Goal: Information Seeking & Learning: Check status

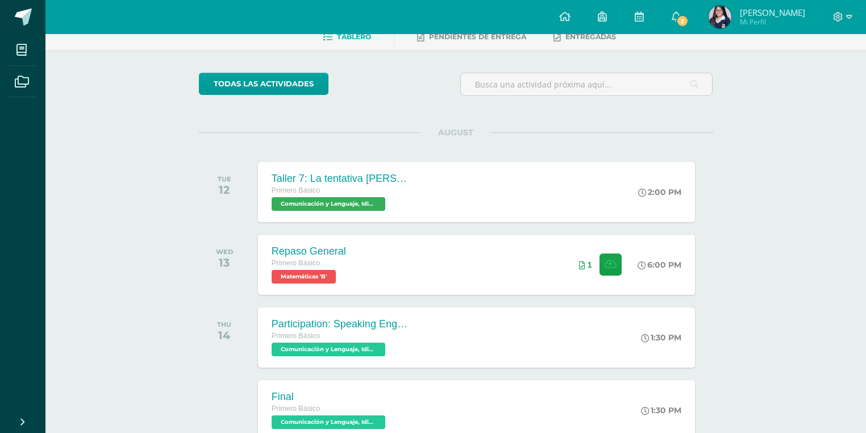
scroll to position [34, 0]
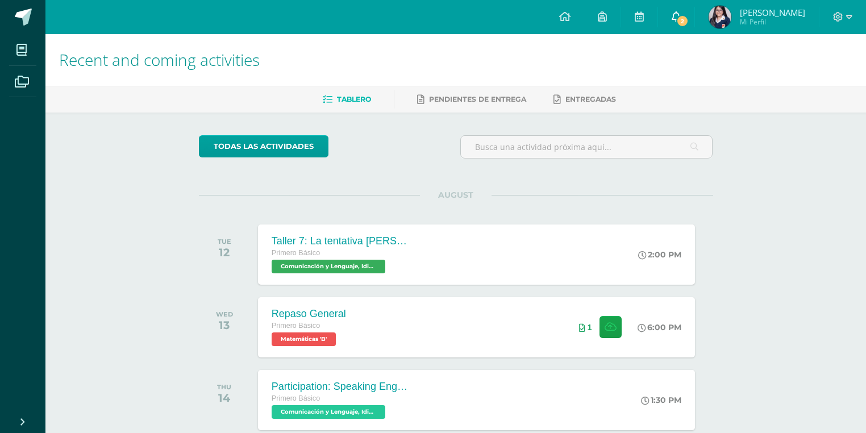
click at [689, 18] on span "2" at bounding box center [682, 21] width 12 height 12
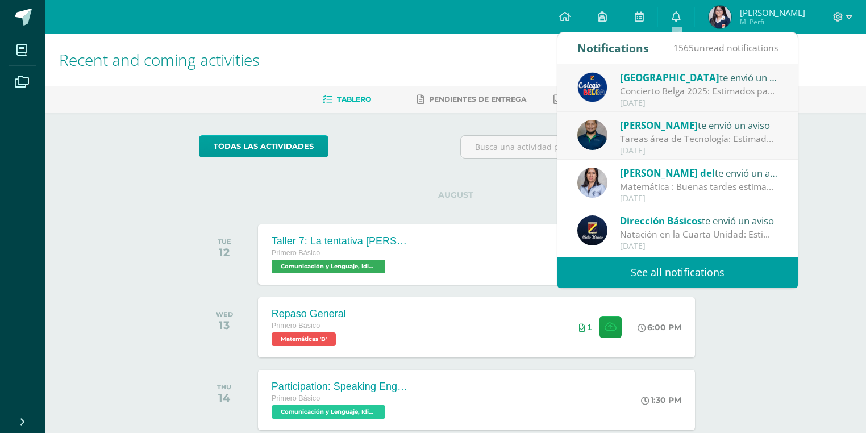
click at [701, 145] on div "Tareas área de Tecnología: Estimados padres de familia: Reciban un cordial salu…" at bounding box center [699, 138] width 158 height 13
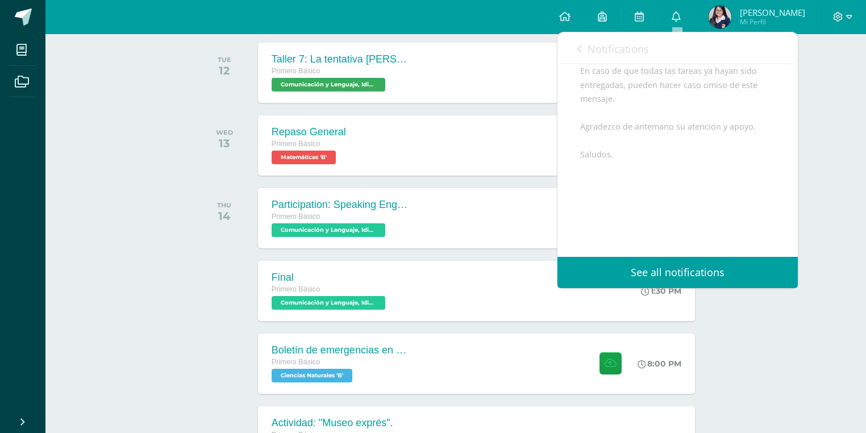
scroll to position [198, 0]
click at [586, 43] on link "Notifications" at bounding box center [613, 48] width 72 height 32
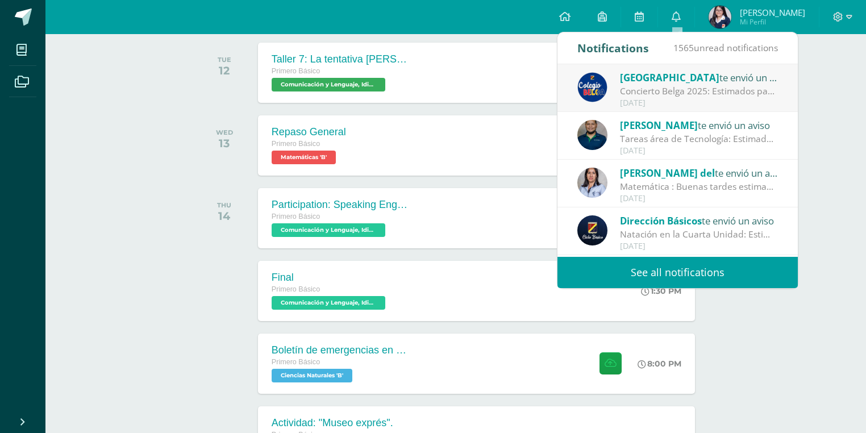
click at [633, 82] on span "[GEOGRAPHIC_DATA]" at bounding box center [669, 77] width 99 height 13
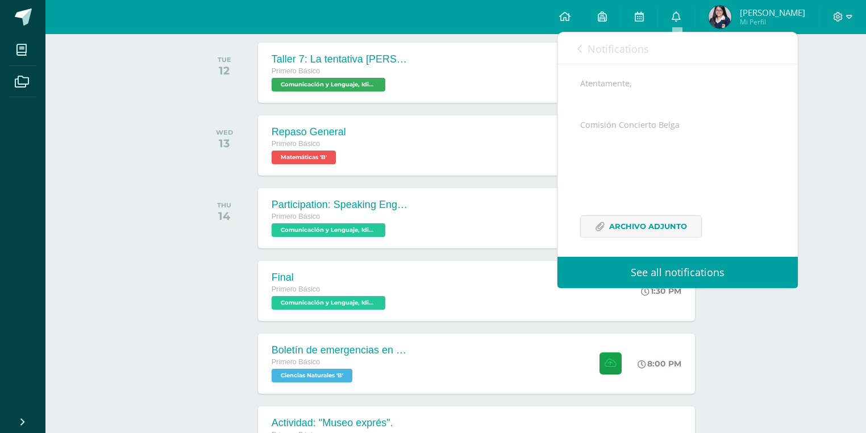
scroll to position [277, 0]
click at [607, 223] on link "Archivo Adjunto" at bounding box center [641, 220] width 122 height 22
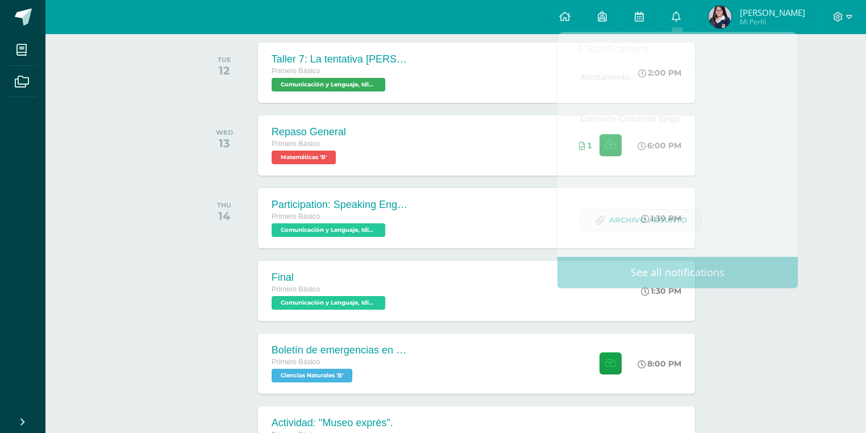
click at [209, 297] on div at bounding box center [227, 291] width 57 height 60
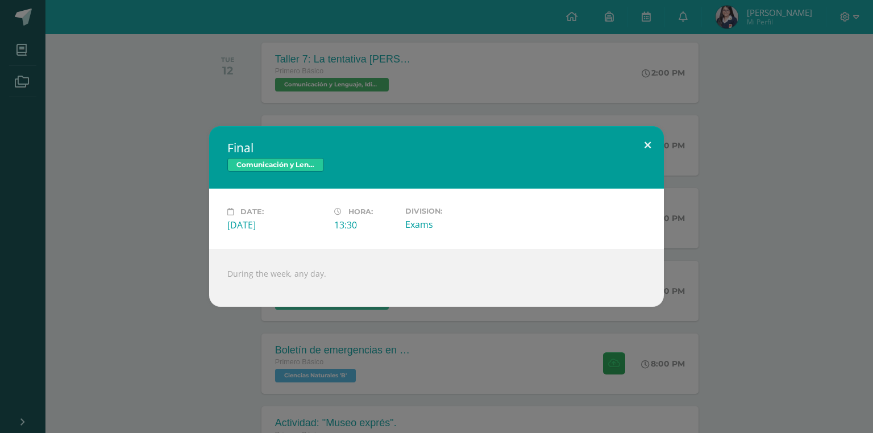
click at [648, 147] on button at bounding box center [647, 145] width 32 height 39
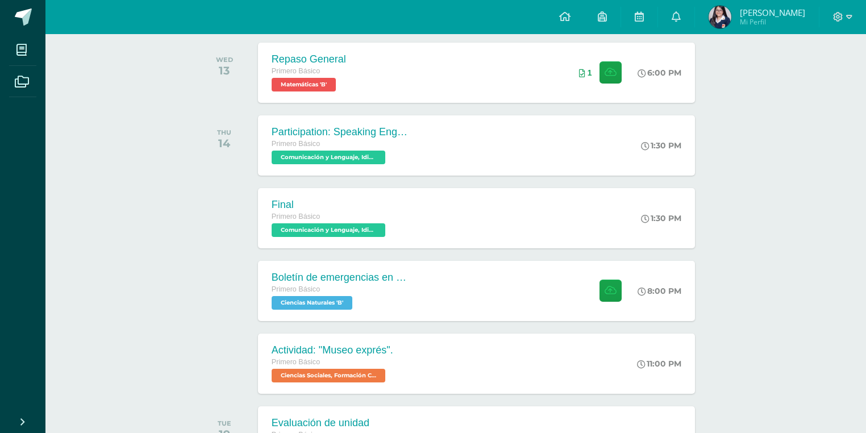
scroll to position [318, 0]
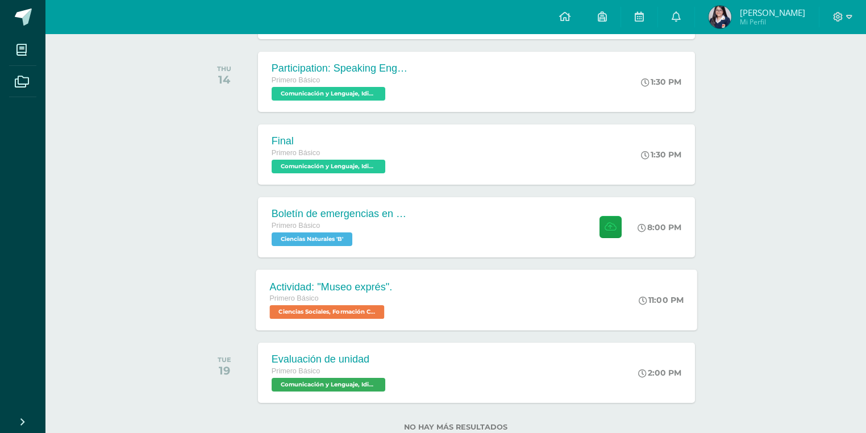
click at [402, 297] on div "Actividad: "Museo exprés". Primero Básico Ciencias Sociales, Formación Ciudadan…" at bounding box center [331, 299] width 150 height 61
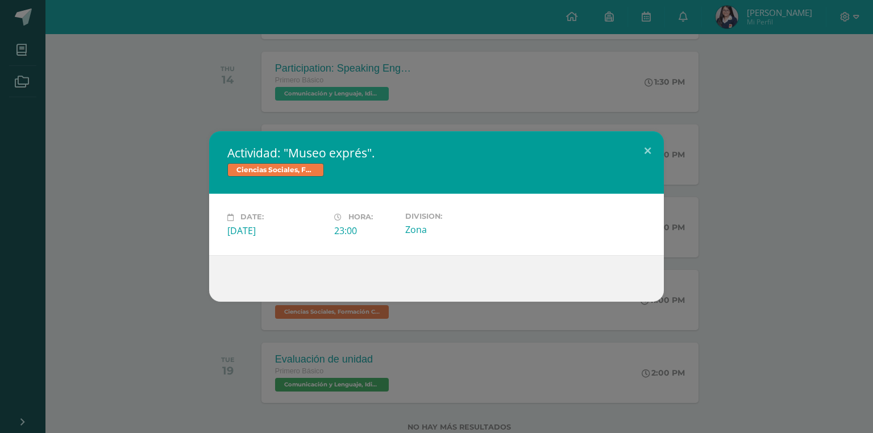
click at [153, 255] on div "Actividad: "Museo exprés". Ciencias Sociales, Formación Ciudadana e Intercultur…" at bounding box center [436, 216] width 863 height 170
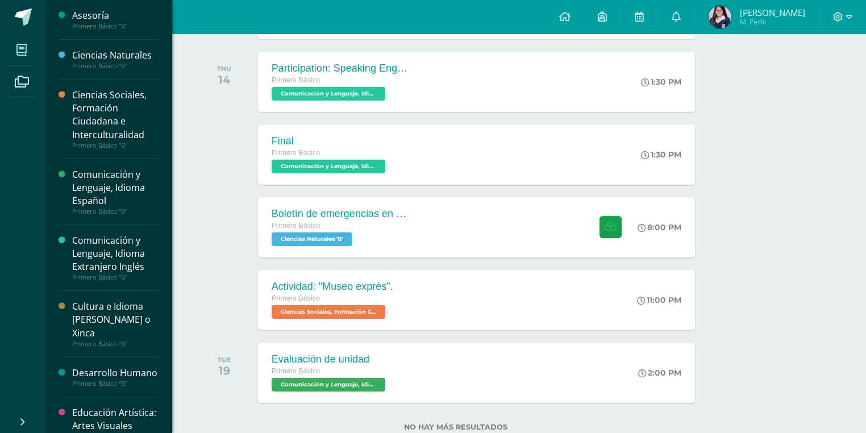
click at [25, 49] on icon at bounding box center [21, 49] width 10 height 11
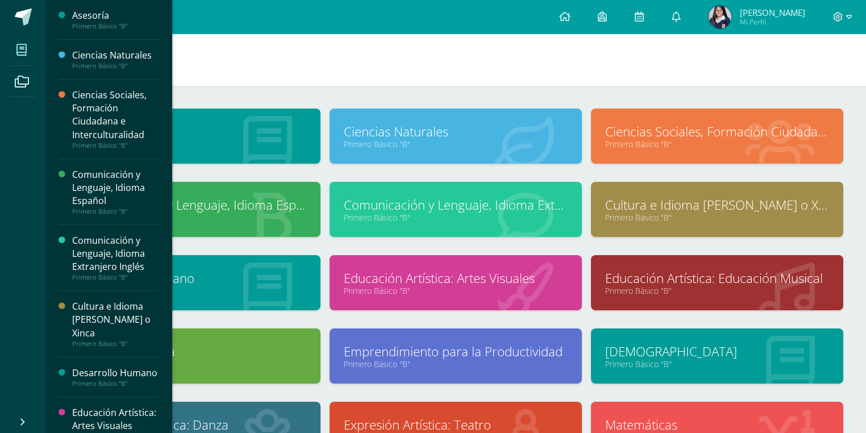
click at [650, 134] on link "Ciencias Sociales, Formación Ciudadana e Interculturalidad" at bounding box center [717, 132] width 224 height 18
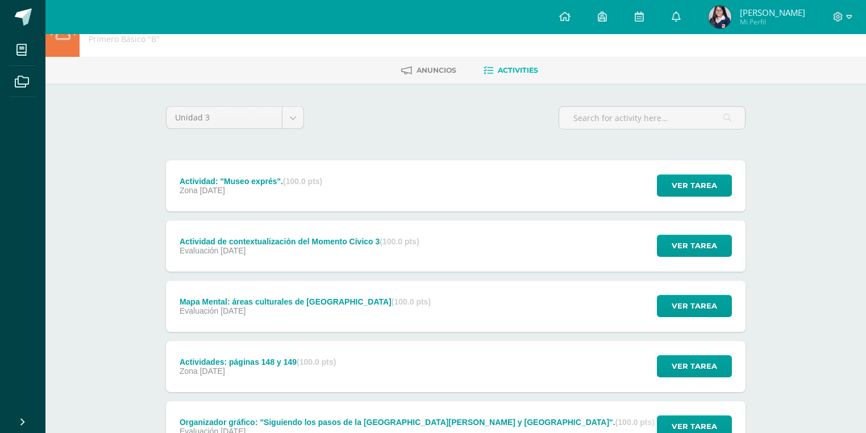
scroll to position [45, 0]
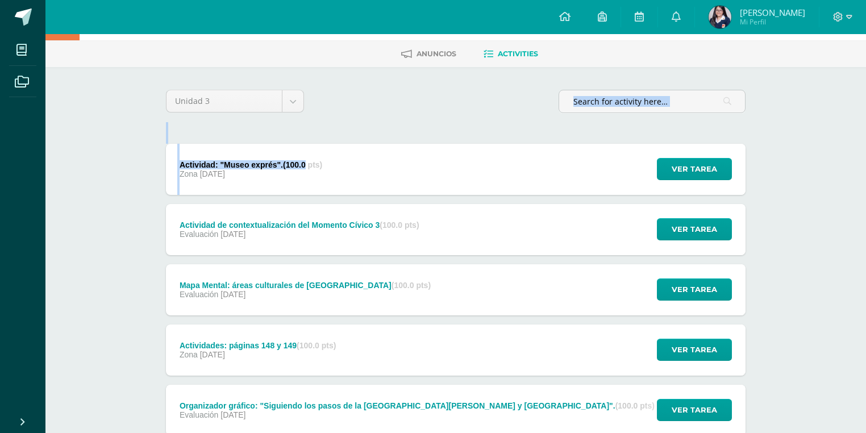
drag, startPoint x: 306, startPoint y: 162, endPoint x: 389, endPoint y: 125, distance: 90.8
click at [373, 222] on div "Actividad de contextualización del Momento Cívico 3 (100.0 pts)" at bounding box center [300, 224] width 240 height 9
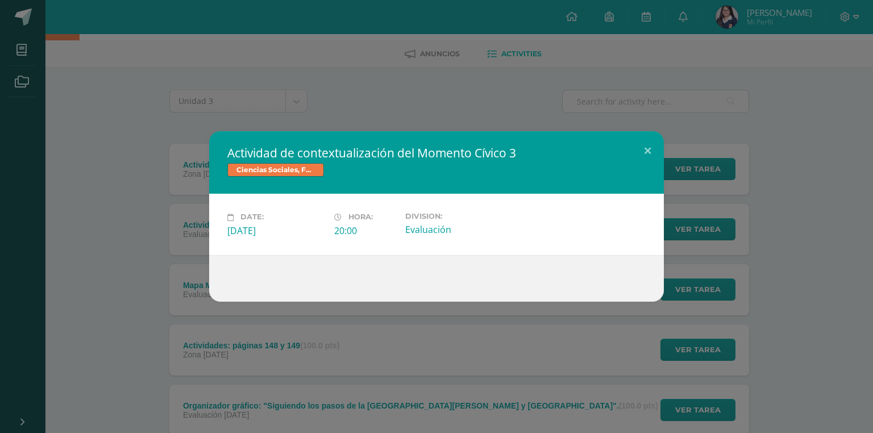
click at [162, 265] on div "Actividad de contextualización del Momento Cívico 3 Ciencias Sociales, Formació…" at bounding box center [436, 216] width 863 height 170
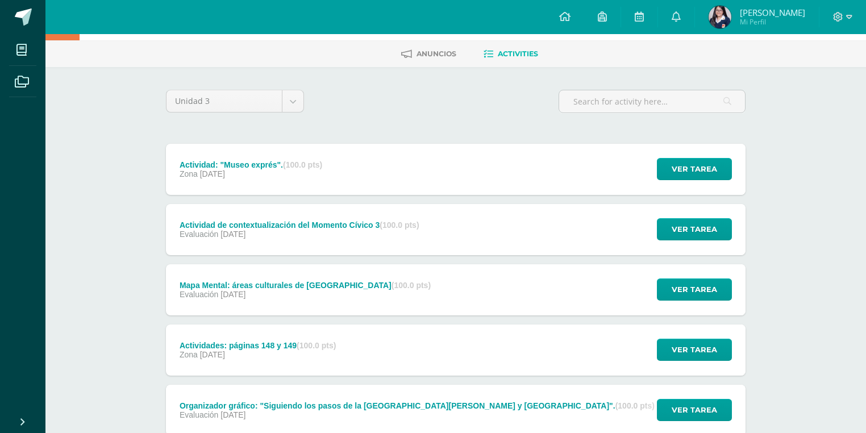
click at [242, 306] on div "Mapa Mental: áreas culturales de América (100.0 pts) Evaluación 01 de August" at bounding box center [305, 289] width 278 height 51
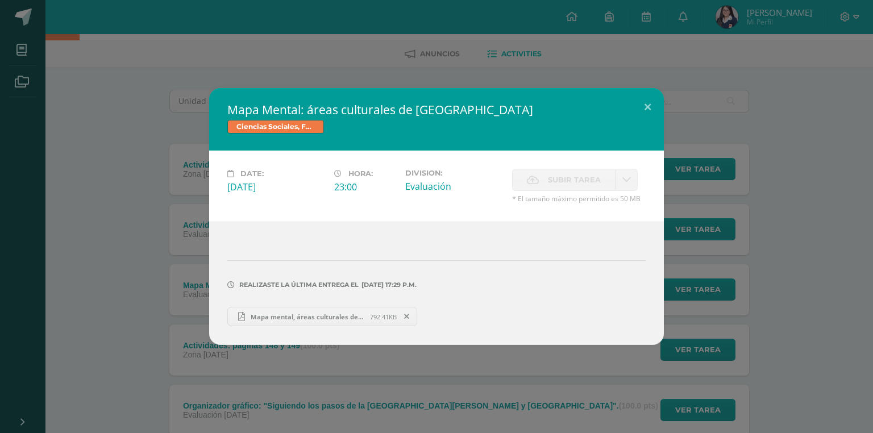
click at [115, 266] on div "Mapa Mental: áreas culturales de América Ciencias Sociales, Formación Ciudadana…" at bounding box center [436, 216] width 863 height 257
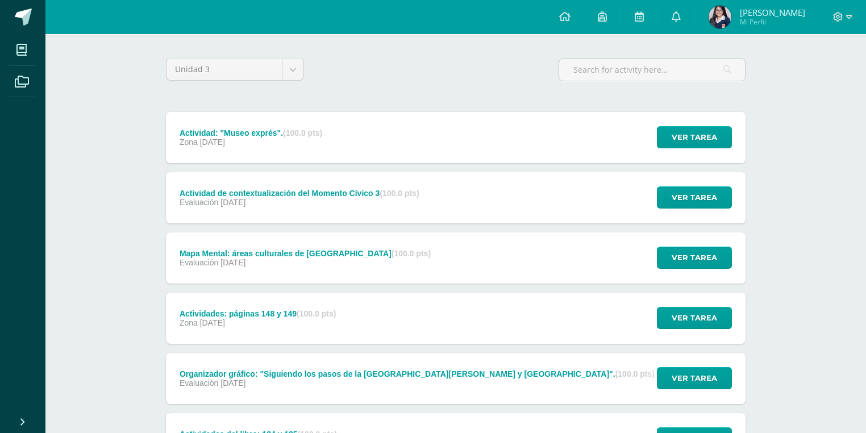
scroll to position [136, 0]
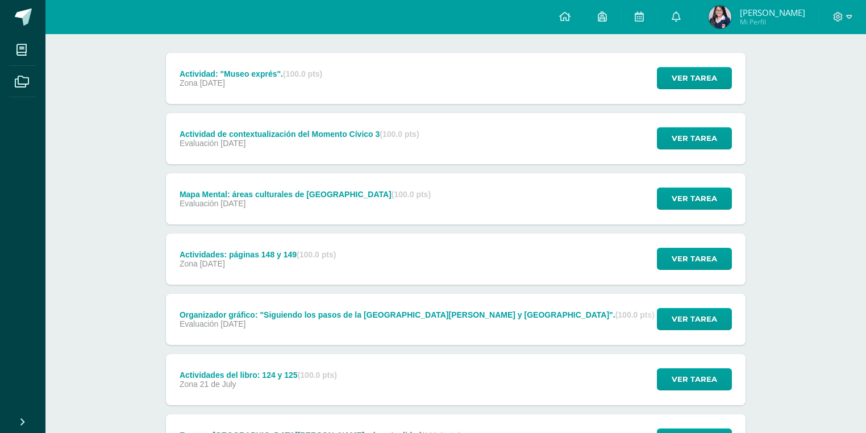
click at [264, 136] on div "Actividad de contextualización del Momento Cívico 3 (100.0 pts)" at bounding box center [300, 134] width 240 height 9
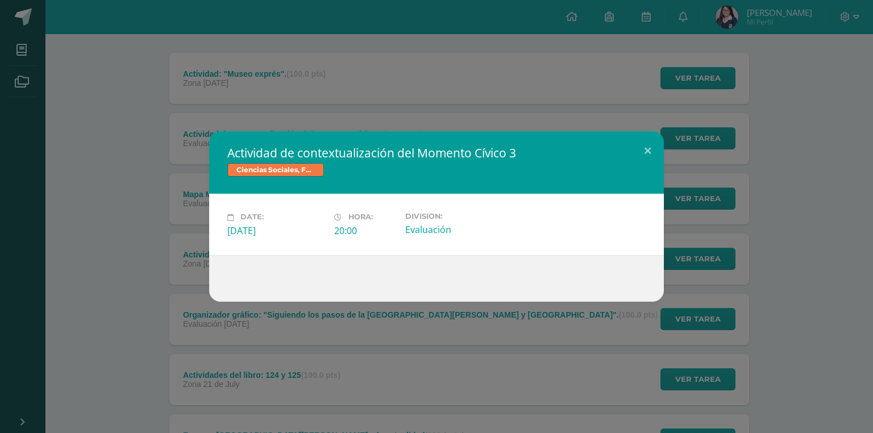
click at [142, 193] on div "Actividad de contextualización del Momento Cívico 3 Ciencias Sociales, Formació…" at bounding box center [436, 216] width 863 height 170
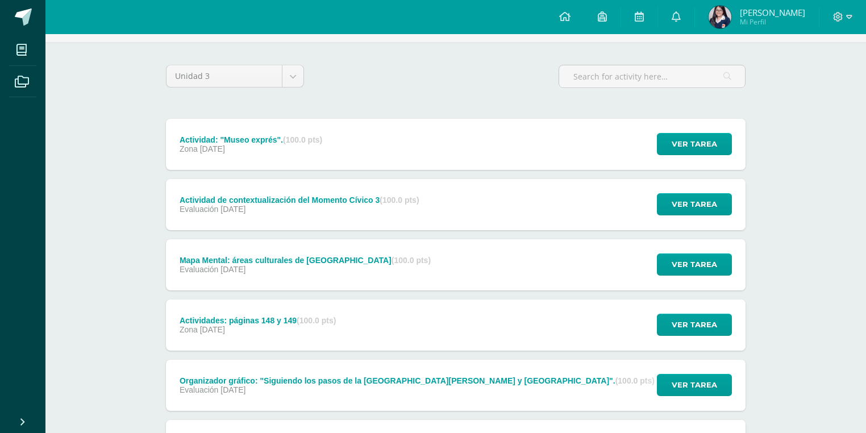
scroll to position [45, 0]
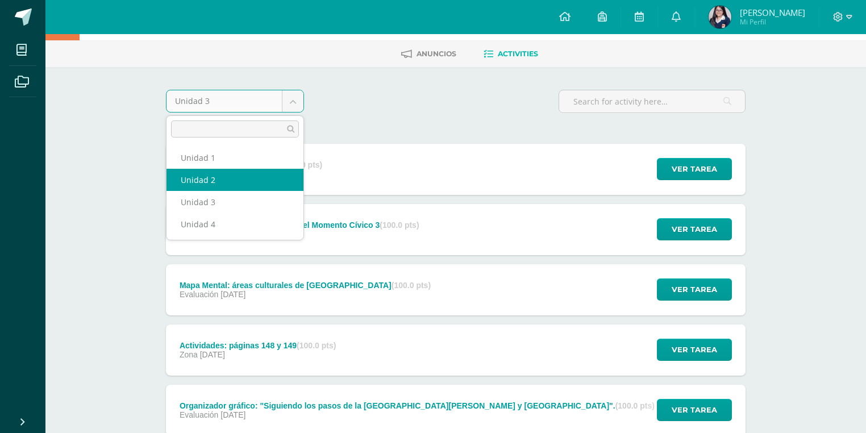
select select "Unidad 2"
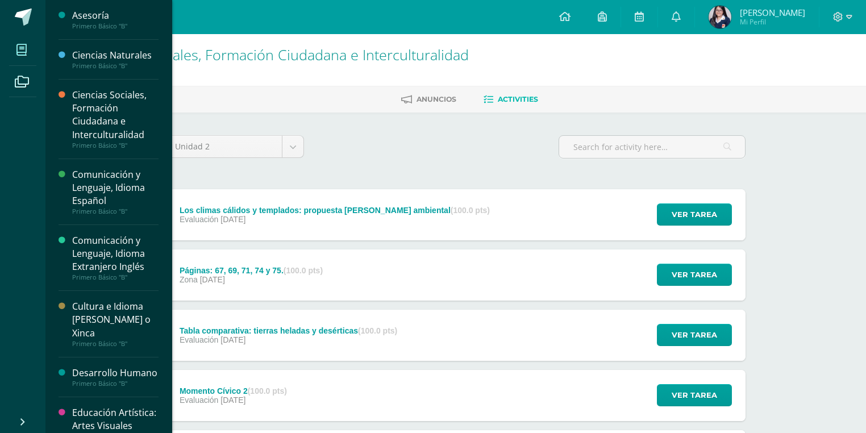
click at [19, 47] on icon at bounding box center [21, 49] width 10 height 11
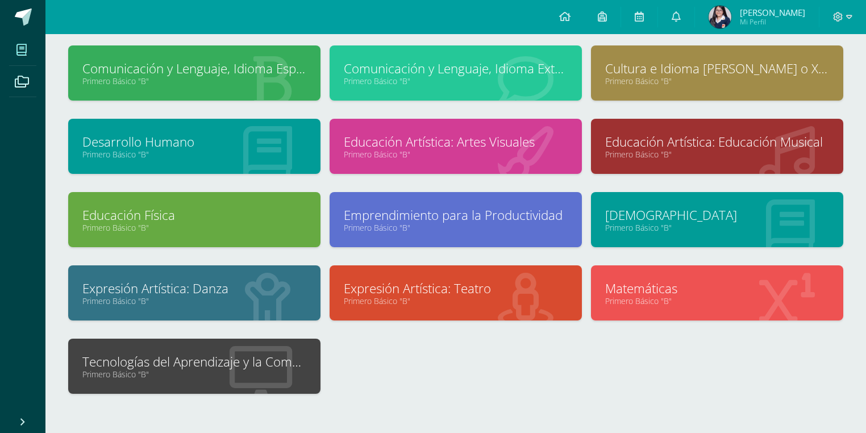
scroll to position [158, 0]
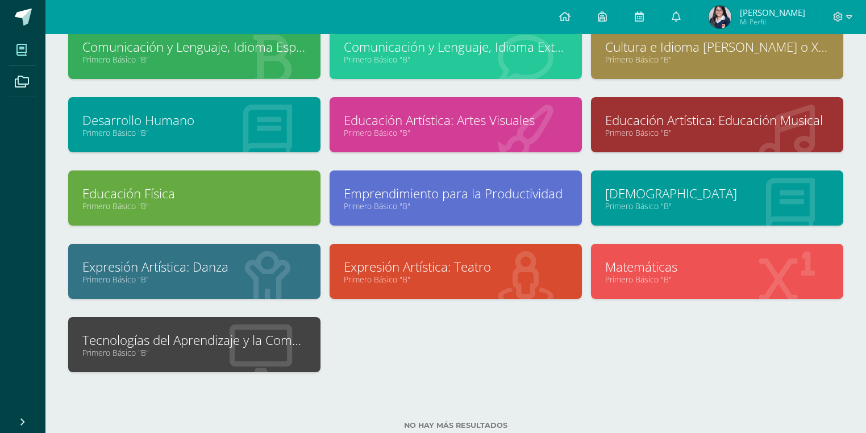
click at [233, 342] on link "Tecnologías del Aprendizaje y la Comunicación" at bounding box center [194, 340] width 224 height 18
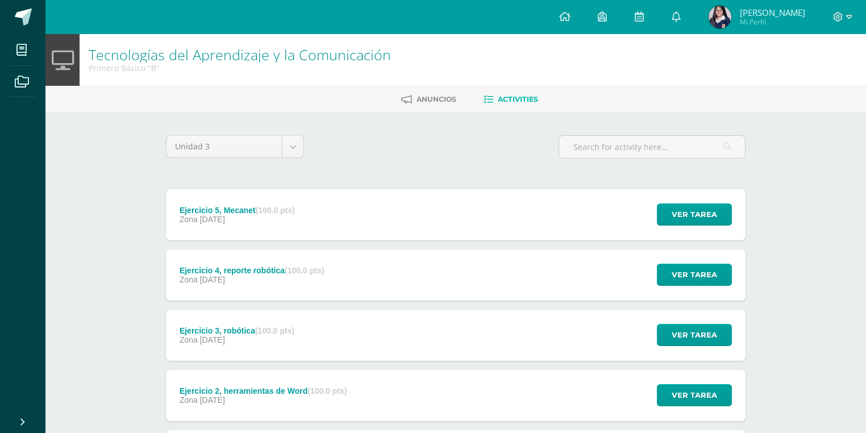
click at [237, 285] on div "Ejercicio 4, reporte robótica (100.0 pts) Zona 11 de August" at bounding box center [252, 274] width 172 height 51
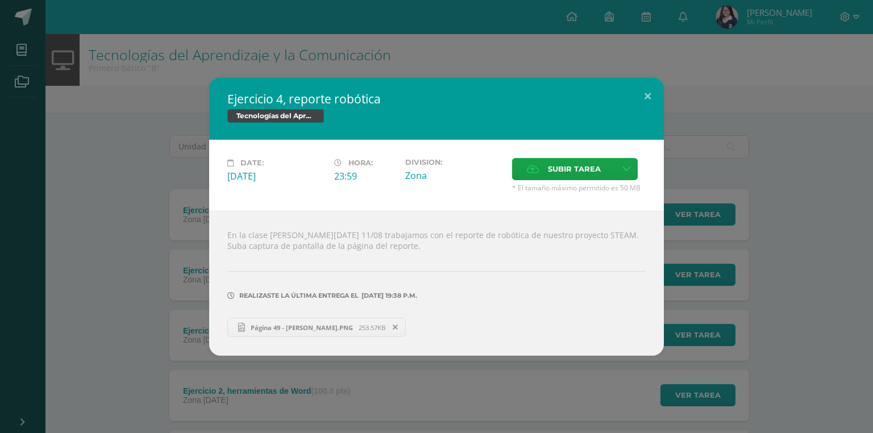
click at [138, 348] on div "Ejercicio 4, reporte robótica Tecnologías del Aprendizaje y la Comunicación Dat…" at bounding box center [436, 216] width 863 height 278
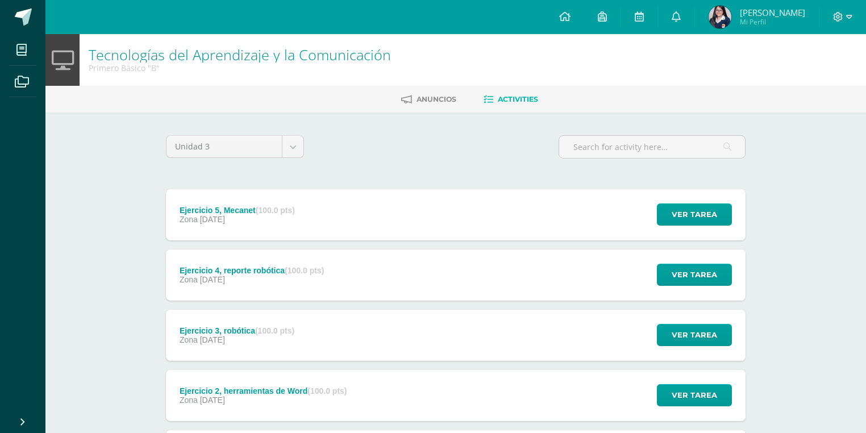
click at [223, 219] on span "11 de August" at bounding box center [212, 219] width 25 height 9
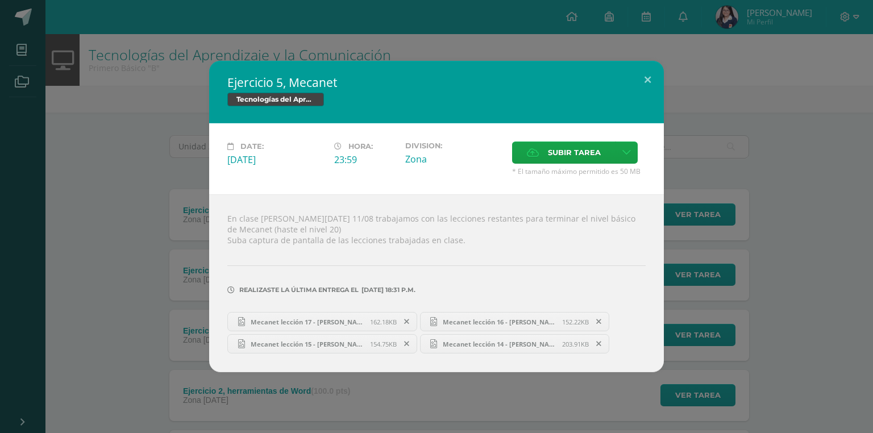
click at [72, 218] on div "Ejercicio 5, Mecanet Tecnologías del Aprendizaje y la Comunicación Date: Monday…" at bounding box center [436, 216] width 863 height 311
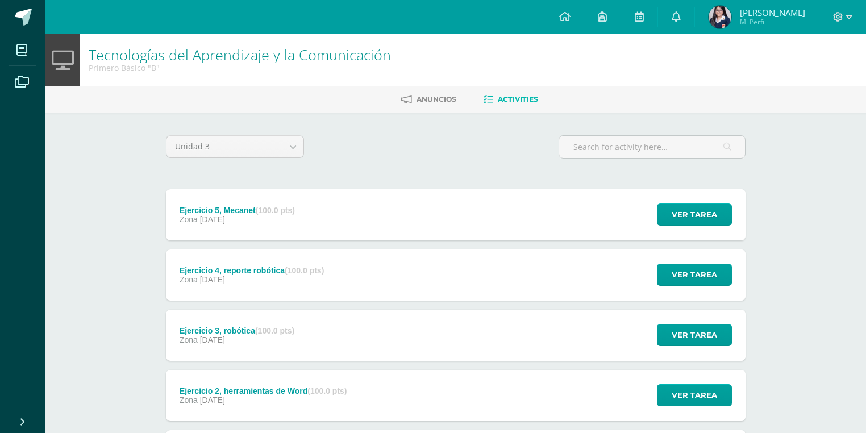
click at [227, 323] on div "Ejercicio 3, robótica (100.0 pts) Zona 11 de August" at bounding box center [237, 335] width 142 height 51
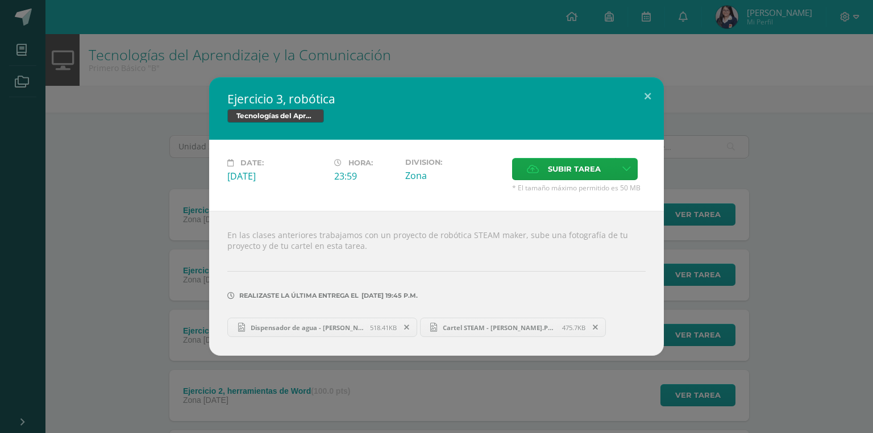
click at [66, 248] on div "Ejercicio 3, robótica Tecnologías del Aprendizaje y la Comunicación Date: Monda…" at bounding box center [436, 216] width 863 height 278
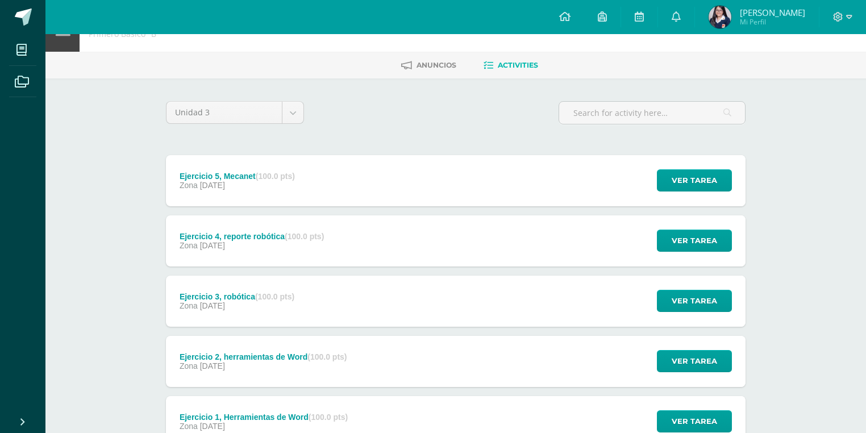
scroll to position [91, 0]
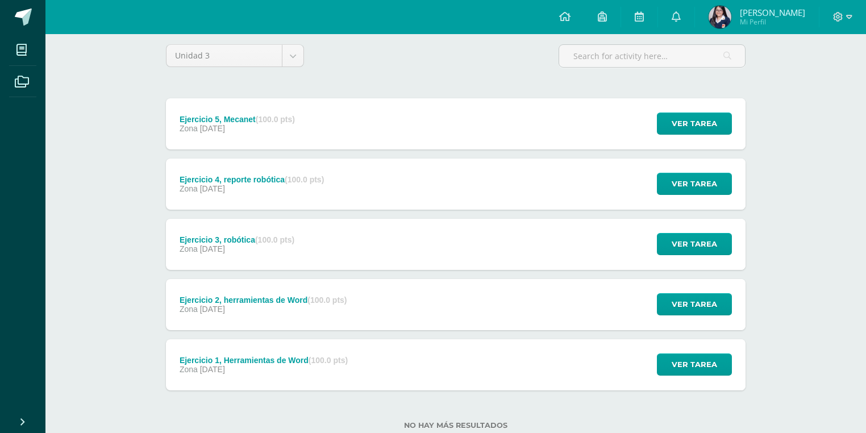
click at [264, 298] on div "Ejercicio 2, herramientas de Word (100.0 pts)" at bounding box center [264, 299] width 168 height 9
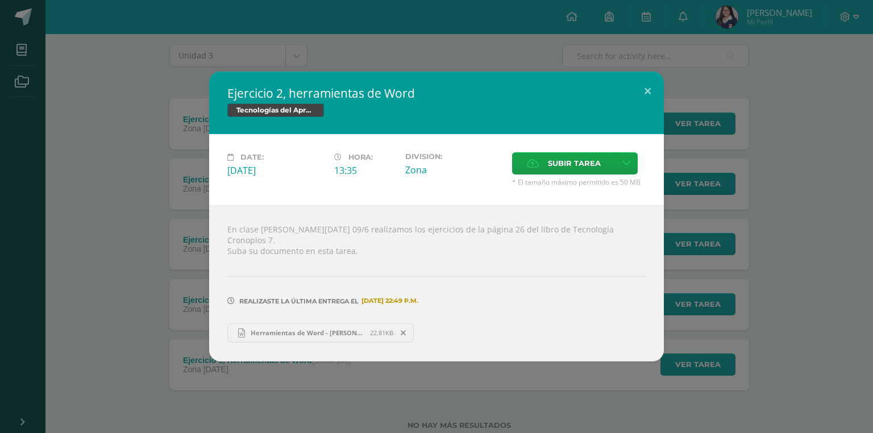
click at [154, 339] on div "Ejercicio 2, herramientas de Word Tecnologías del Aprendizaje y la Comunicación…" at bounding box center [436, 216] width 863 height 289
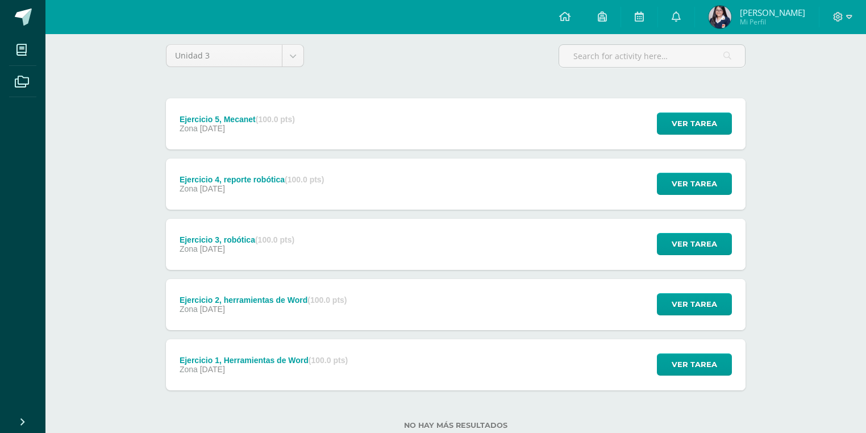
click at [209, 360] on div "Ejercicio 1, Herramientas de Word (100.0 pts)" at bounding box center [264, 360] width 168 height 9
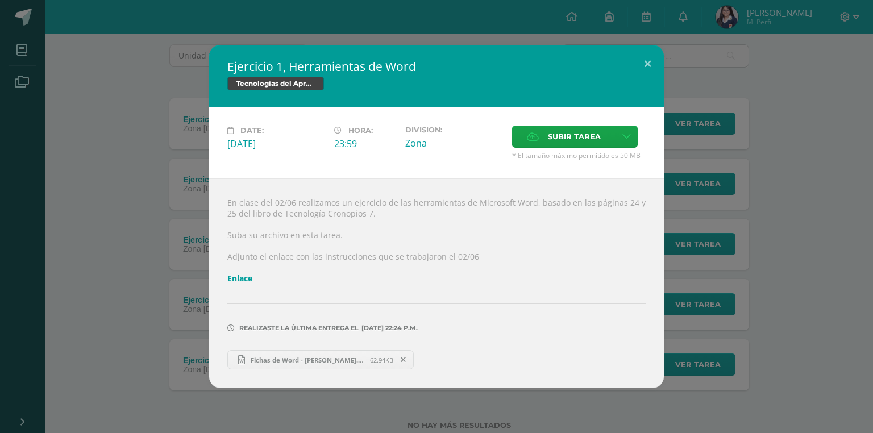
click at [201, 320] on div "Ejercicio 1, Herramientas de Word Tecnologías del Aprendizaje y la Comunicación…" at bounding box center [436, 216] width 863 height 343
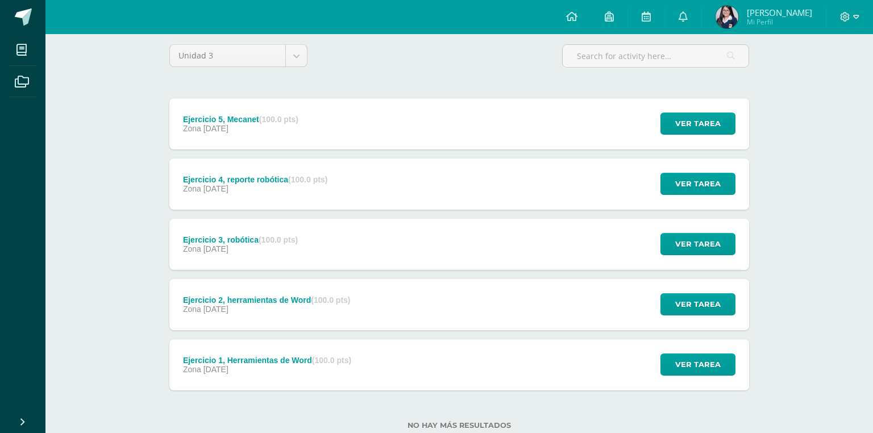
click at [201, 320] on div "Ejercicio 1, Herramientas de Word Tecnologías del Aprendizaje y la Comunicación…" at bounding box center [436, 216] width 863 height 343
click at [201, 320] on div "Ejercicio 2, herramientas de Word (100.0 pts) Zona 13 de June" at bounding box center [263, 304] width 194 height 51
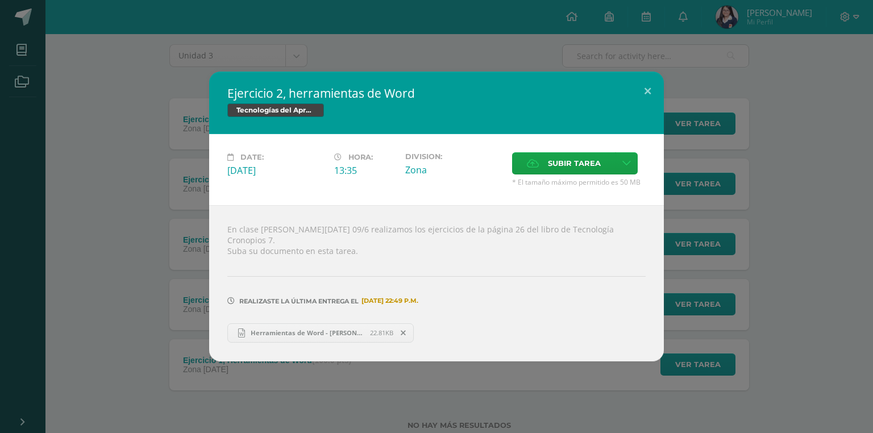
click at [301, 329] on span "Herramientas de Word - Emma Monterroso.docx" at bounding box center [307, 332] width 125 height 9
click at [650, 90] on button at bounding box center [647, 91] width 32 height 39
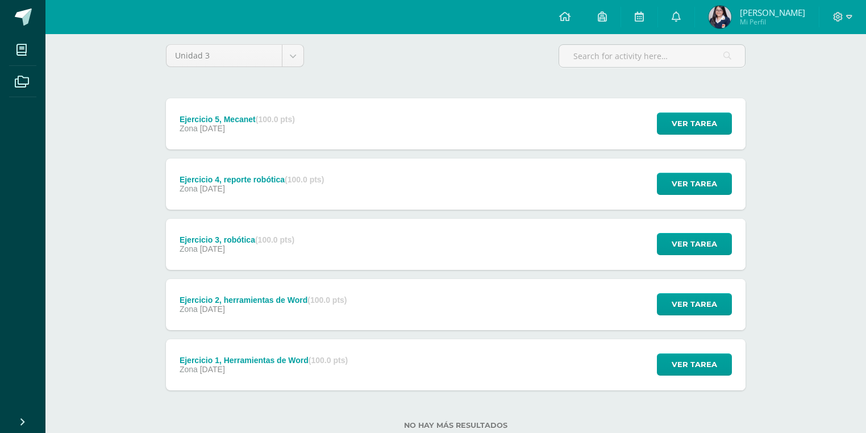
click at [234, 256] on div "Ejercicio 3, robótica (100.0 pts) Zona 11 de August" at bounding box center [237, 244] width 142 height 51
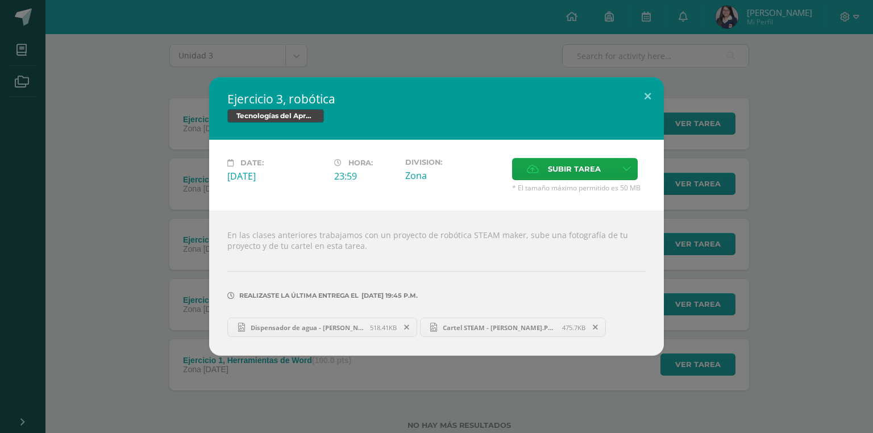
click at [130, 264] on div "Ejercicio 3, robótica Tecnologías del Aprendizaje y la Comunicación Date: Monda…" at bounding box center [436, 216] width 863 height 278
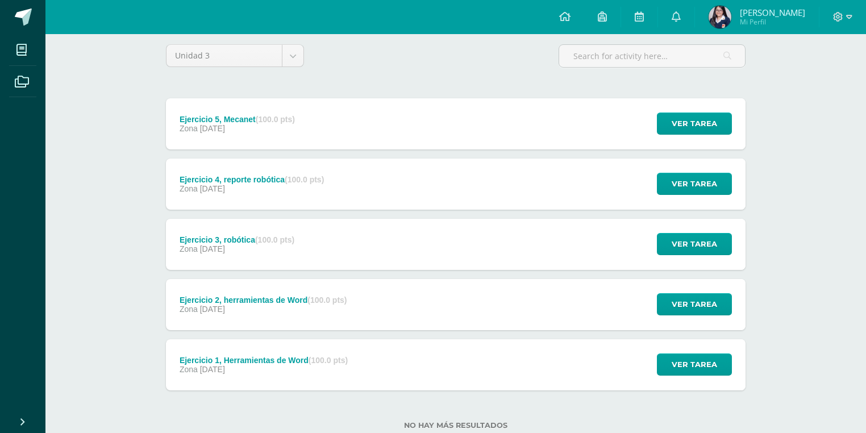
click at [214, 193] on div "Zona 11 de August" at bounding box center [252, 188] width 144 height 9
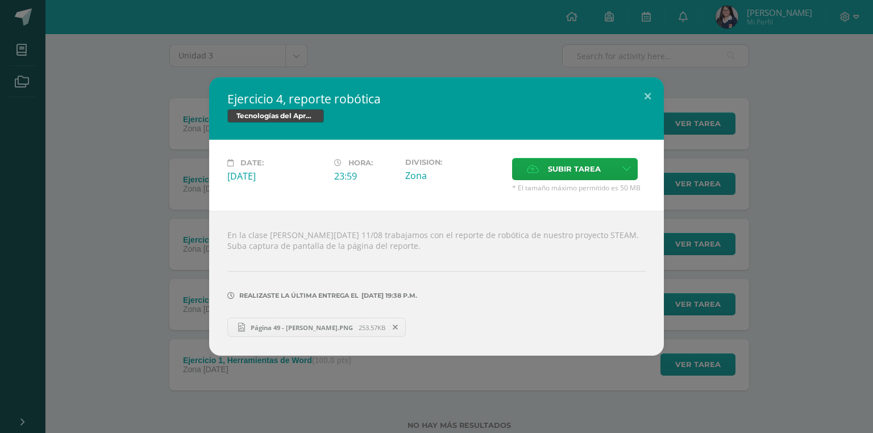
click at [179, 217] on div "Ejercicio 4, reporte robótica Tecnologías del Aprendizaje y la Comunicación Dat…" at bounding box center [436, 216] width 863 height 278
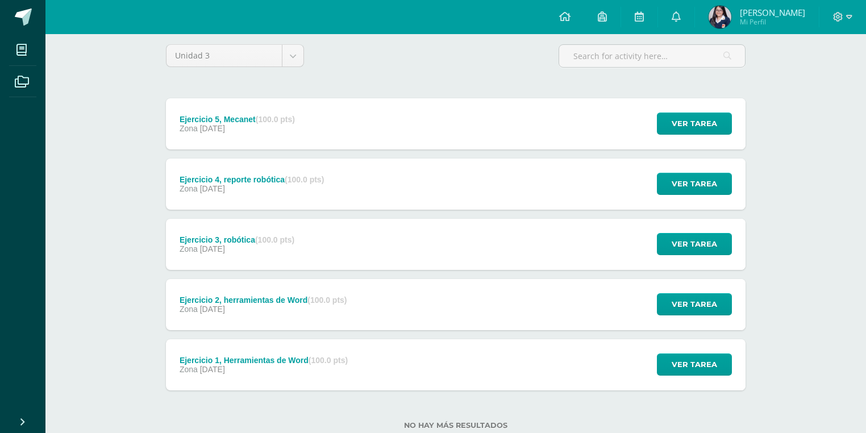
click at [211, 108] on div "Ejercicio 5, Mecanet (100.0 pts) Zona 11 de August" at bounding box center [237, 123] width 143 height 51
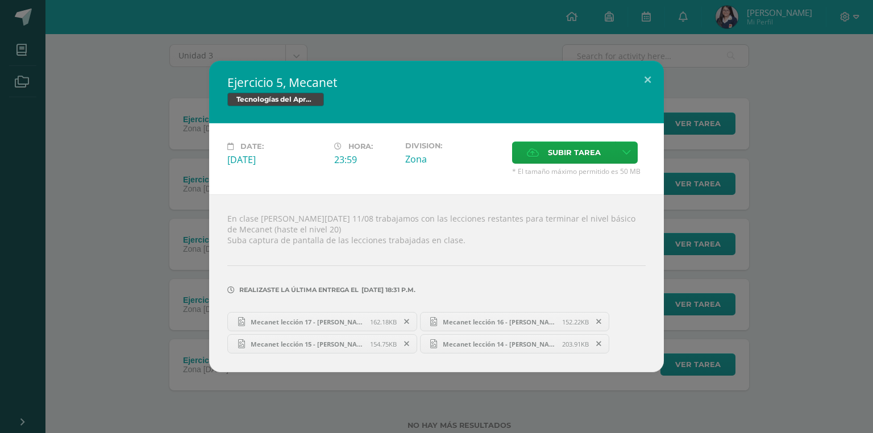
click at [173, 247] on div "Ejercicio 5, Mecanet Tecnologías del Aprendizaje y la Comunicación Date: Monday…" at bounding box center [436, 216] width 863 height 311
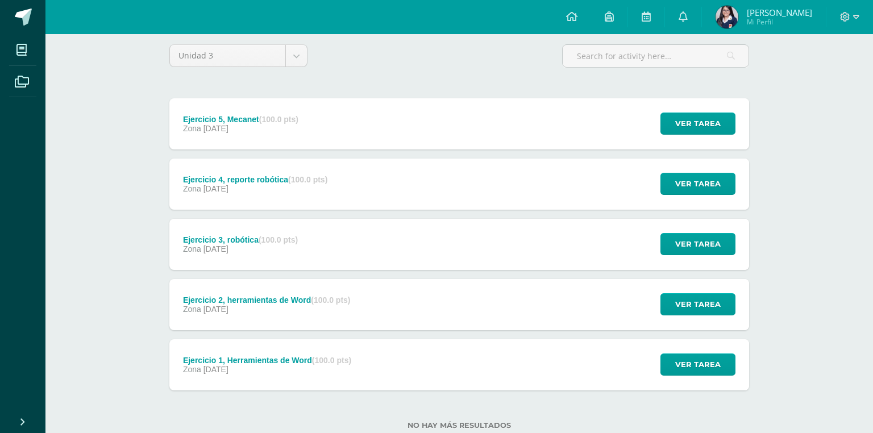
click at [231, 250] on div "Ejercicio 5, Mecanet Tecnologías del Aprendizaje y la Comunicación Date: Monday…" at bounding box center [436, 216] width 863 height 311
click at [252, 243] on div "Ejercicio 3, robótica (100.0 pts)" at bounding box center [237, 239] width 115 height 9
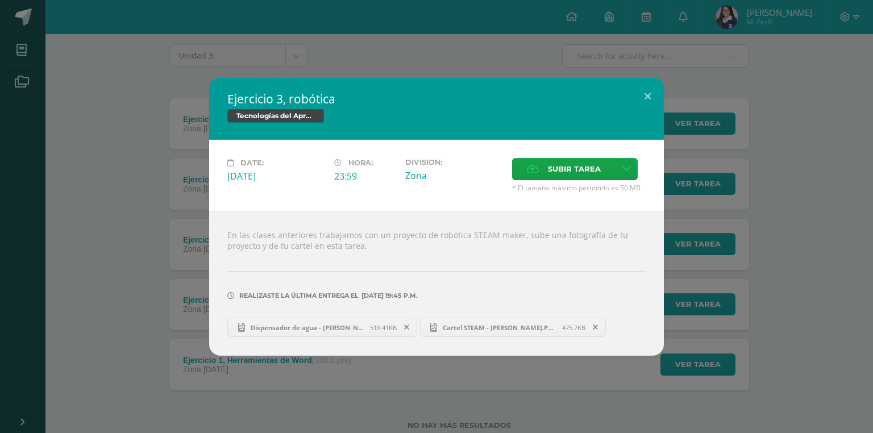
click at [73, 359] on div "Ejercicio 3, robótica Tecnologías del Aprendizaje y la Comunicación Date: Monda…" at bounding box center [436, 216] width 873 height 433
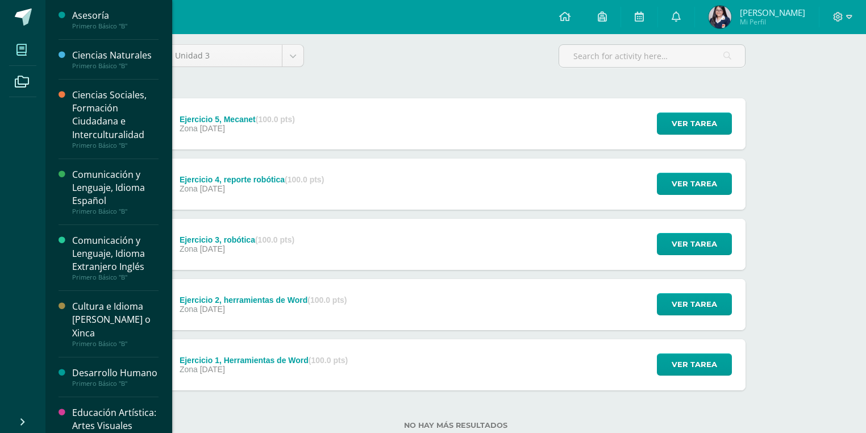
click at [24, 50] on icon at bounding box center [21, 49] width 10 height 11
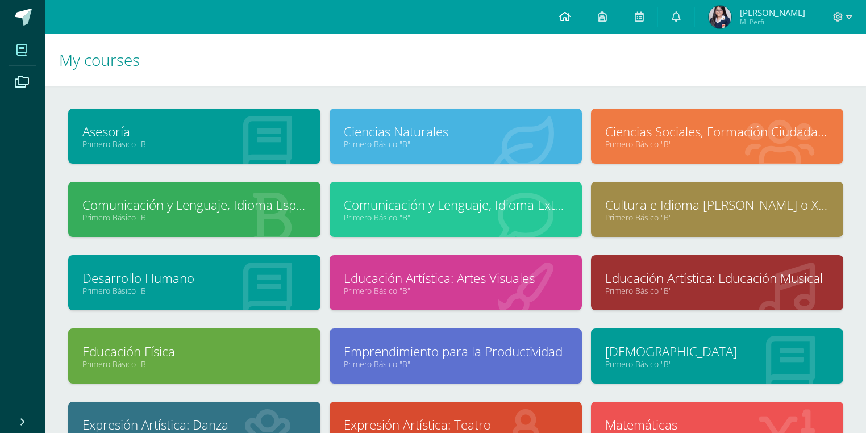
click at [564, 14] on icon at bounding box center [564, 16] width 11 height 10
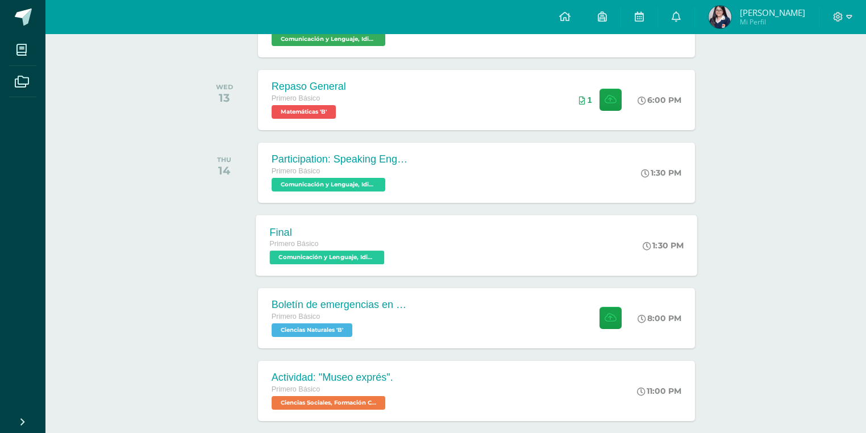
scroll to position [286, 0]
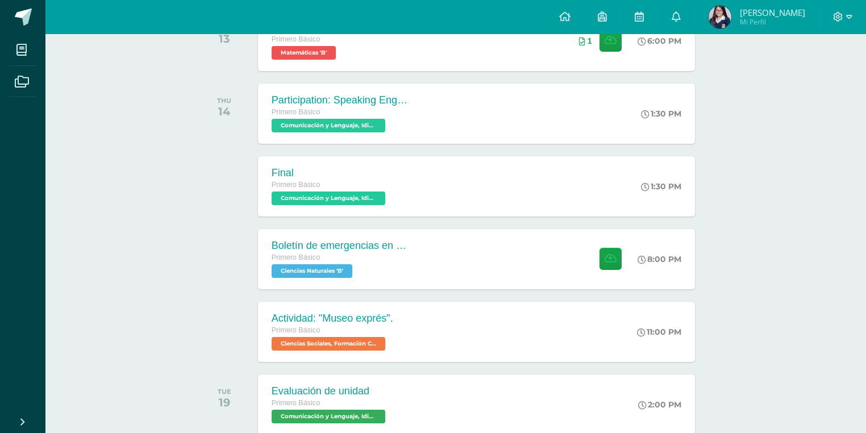
click at [716, 15] on img at bounding box center [719, 17] width 23 height 23
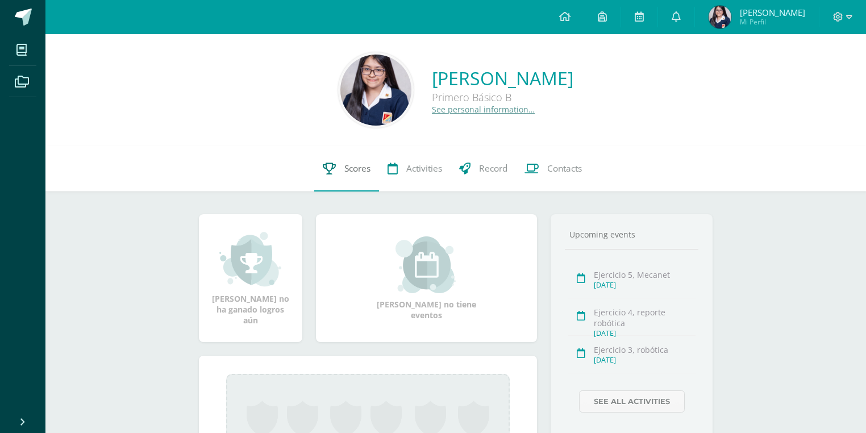
click at [361, 161] on link "Scores" at bounding box center [346, 168] width 65 height 45
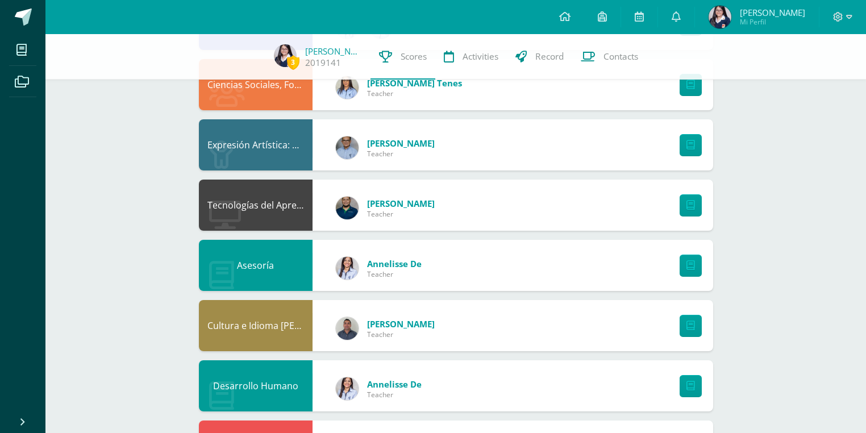
scroll to position [409, 0]
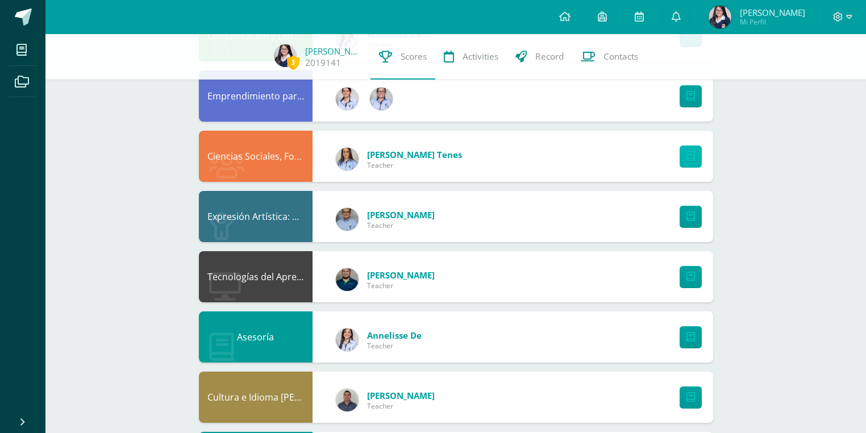
click at [679, 149] on link at bounding box center [690, 156] width 22 height 22
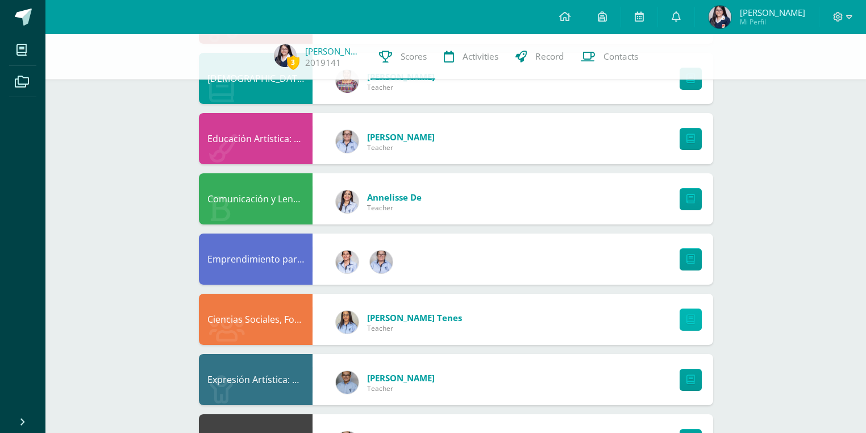
scroll to position [268, 0]
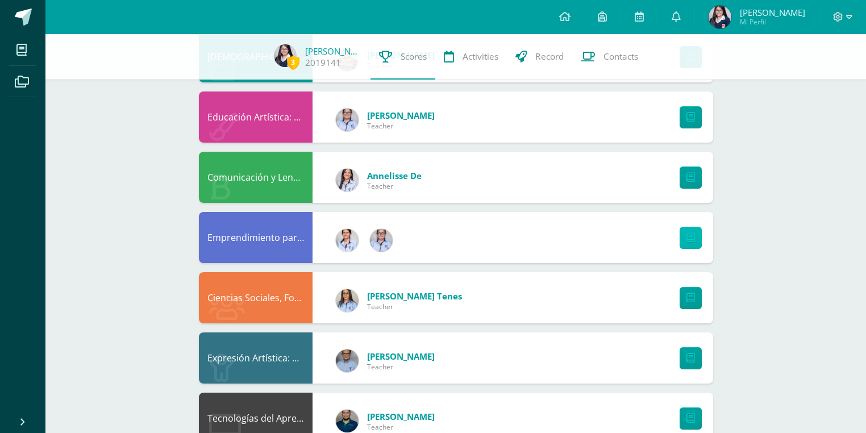
click at [691, 234] on icon at bounding box center [690, 238] width 9 height 10
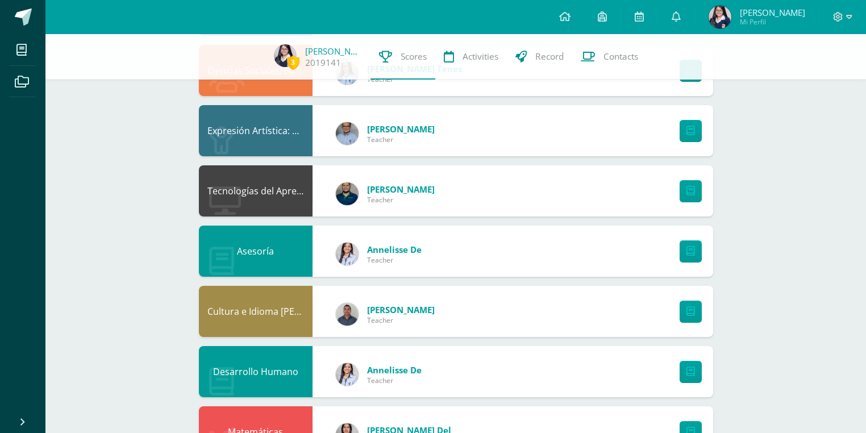
scroll to position [631, 0]
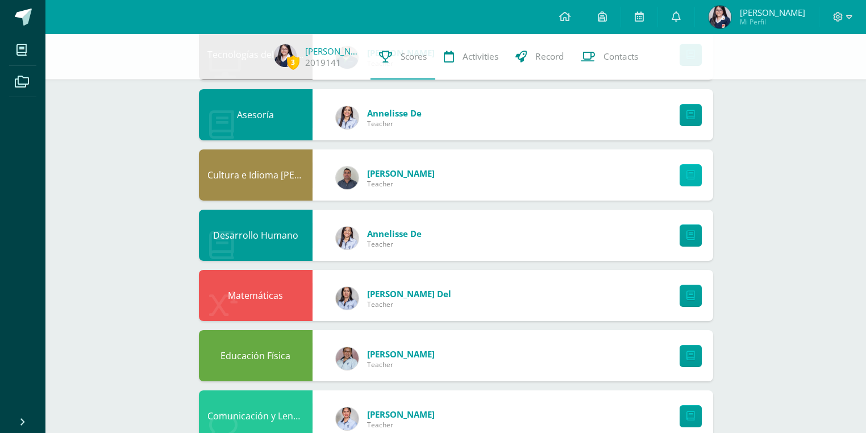
click at [684, 180] on link at bounding box center [690, 175] width 22 height 22
click at [675, 12] on icon at bounding box center [675, 16] width 9 height 10
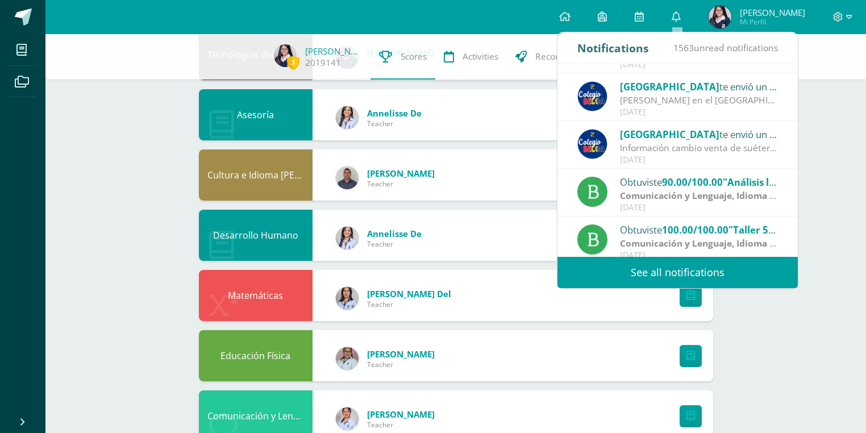
scroll to position [189, 0]
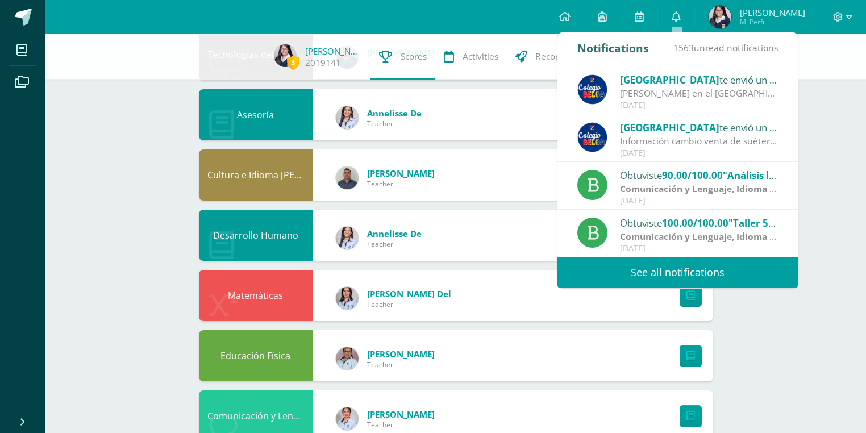
click at [651, 132] on span "[GEOGRAPHIC_DATA]" at bounding box center [669, 127] width 99 height 13
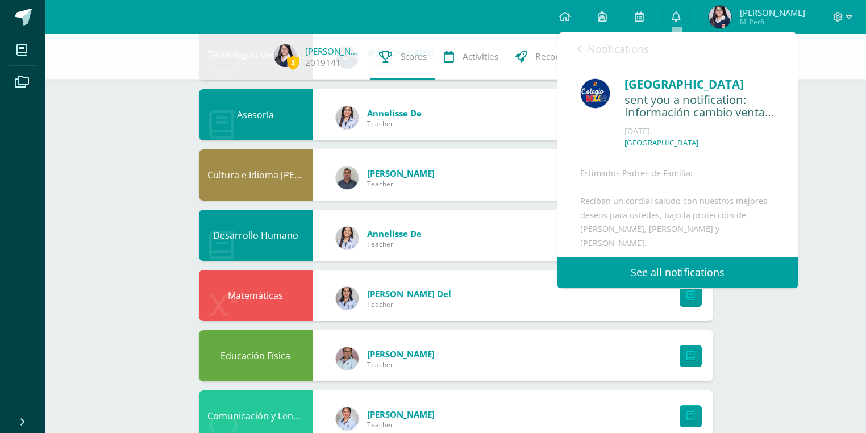
click at [604, 46] on span "Notifications" at bounding box center [617, 49] width 61 height 14
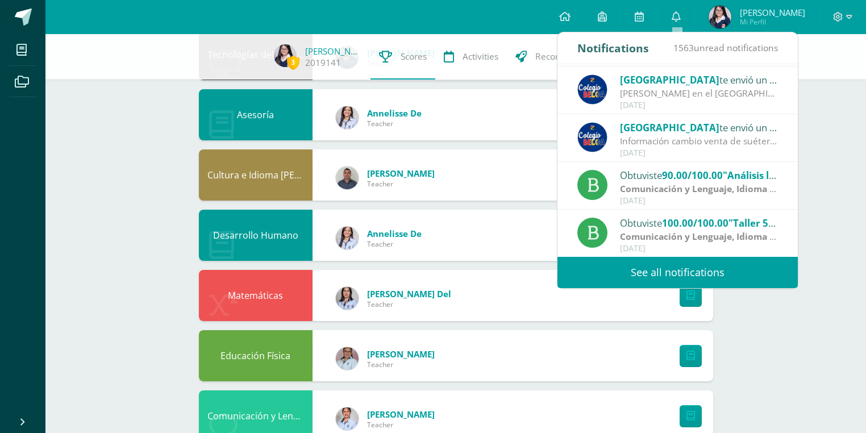
click at [621, 273] on link "See all notifications" at bounding box center [677, 272] width 240 height 31
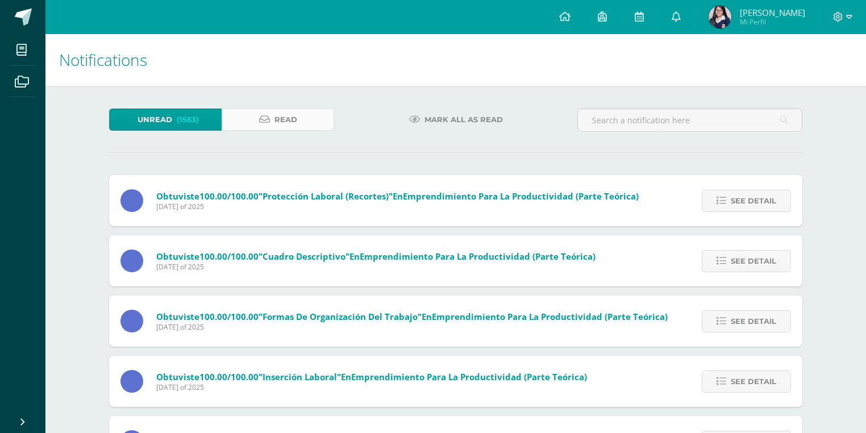
click at [244, 118] on link "Read" at bounding box center [278, 120] width 112 height 22
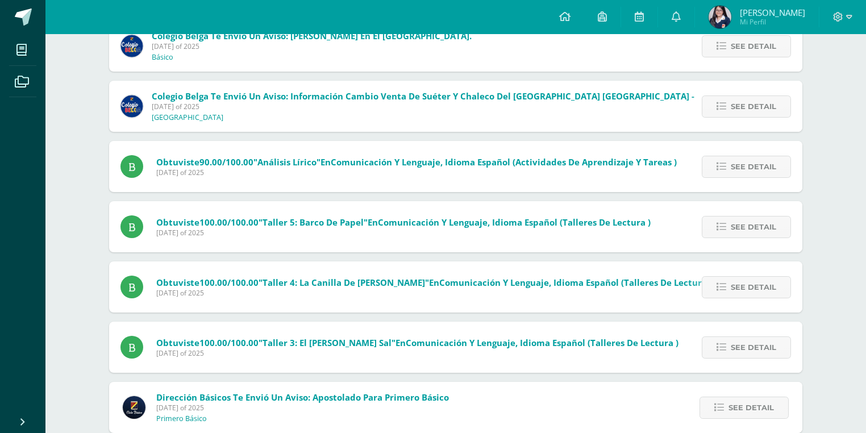
scroll to position [623, 0]
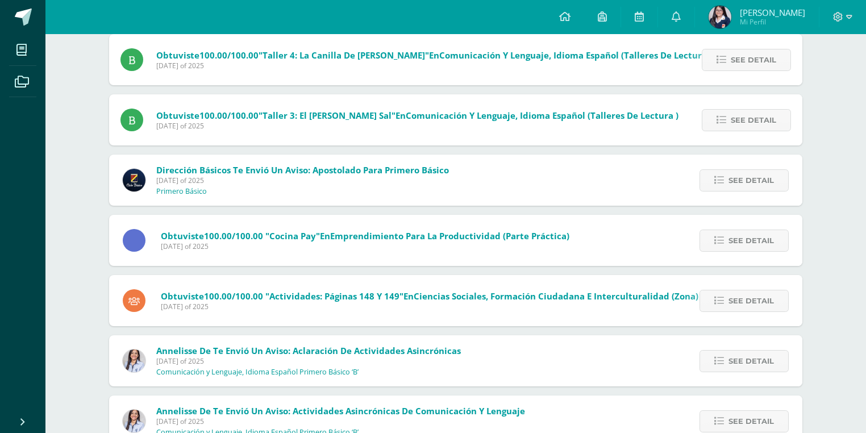
click at [339, 180] on span "[DATE] of 2025" at bounding box center [302, 181] width 293 height 10
click at [370, 158] on div "Dirección Básicos te envió un aviso: Apostolado para Primero Básico [DATE] of 2…" at bounding box center [285, 180] width 353 height 51
click at [746, 184] on span "See detail" at bounding box center [750, 180] width 45 height 21
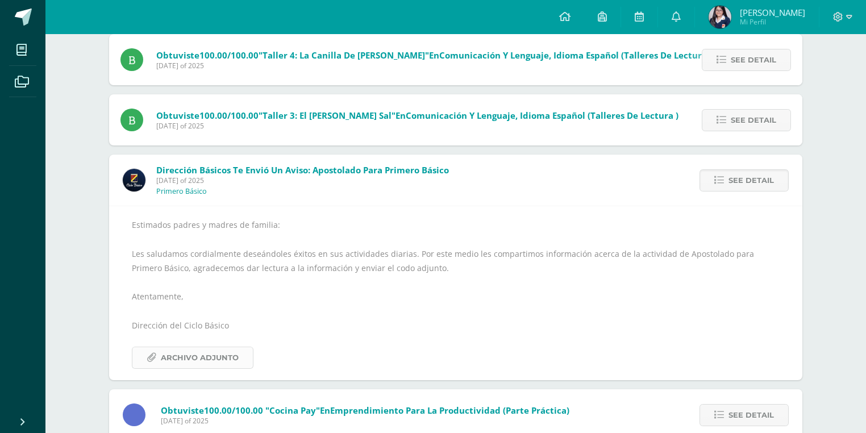
click at [193, 357] on span "Archivo Adjunto" at bounding box center [200, 357] width 78 height 21
